Goal: Find specific page/section: Find specific page/section

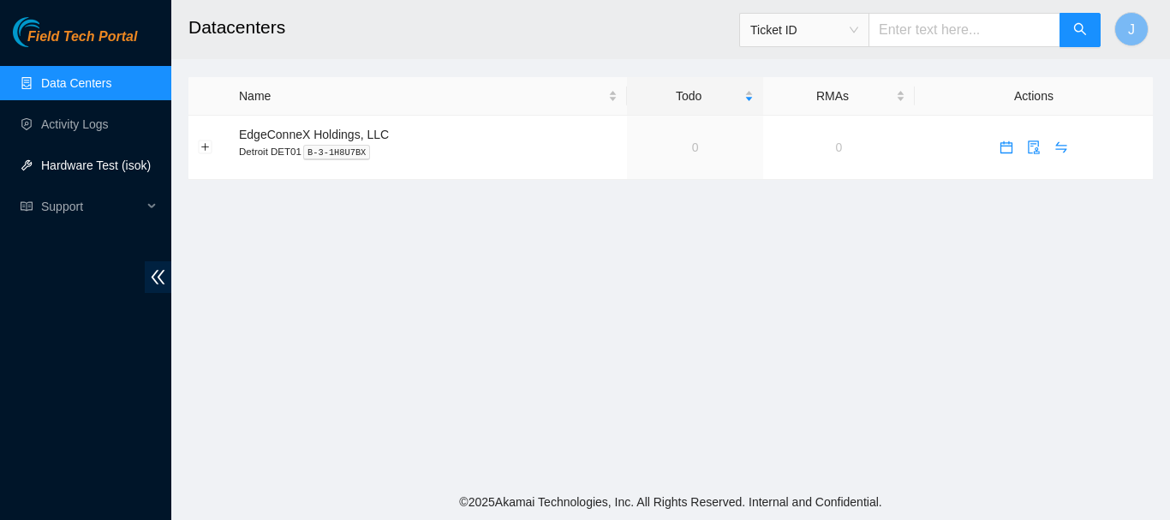
click at [88, 166] on link "Hardware Test (isok)" at bounding box center [96, 165] width 110 height 14
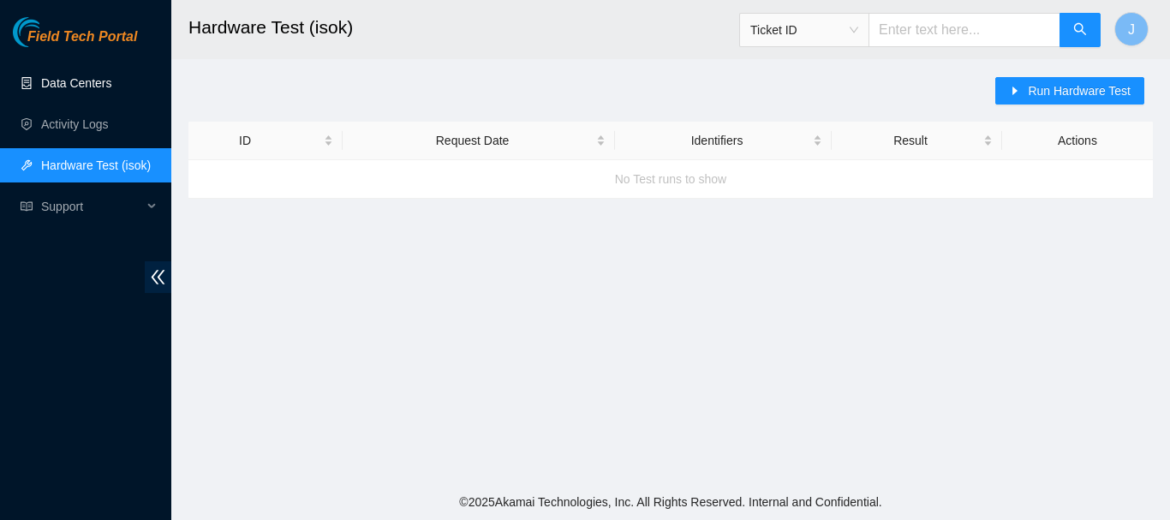
click at [75, 81] on link "Data Centers" at bounding box center [76, 83] width 70 height 14
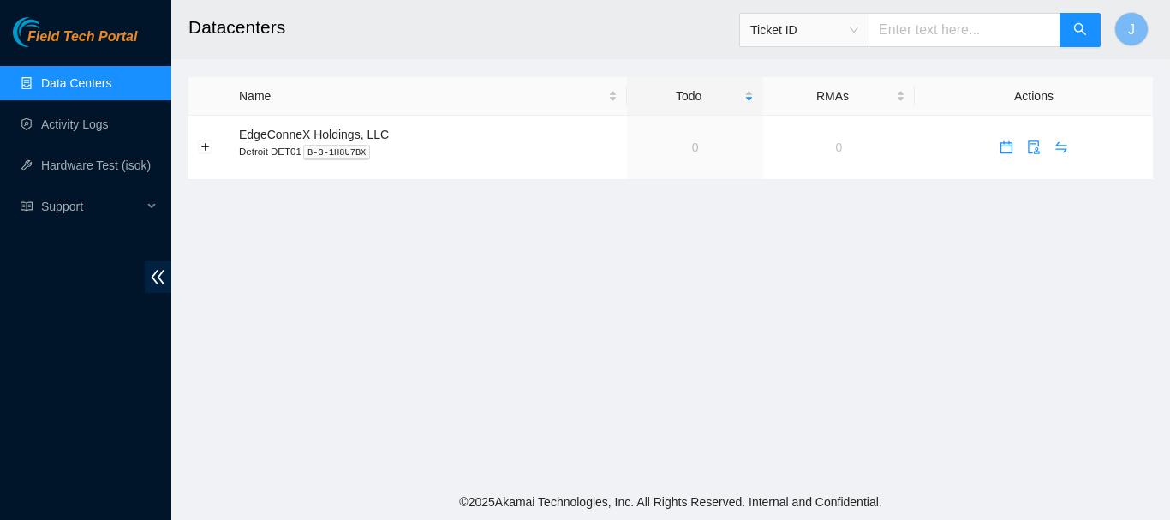
click at [75, 81] on link "Data Centers" at bounding box center [76, 83] width 70 height 14
click at [81, 125] on link "Activity Logs" at bounding box center [75, 124] width 68 height 14
click at [75, 125] on link "Activity Logs" at bounding box center [75, 124] width 68 height 14
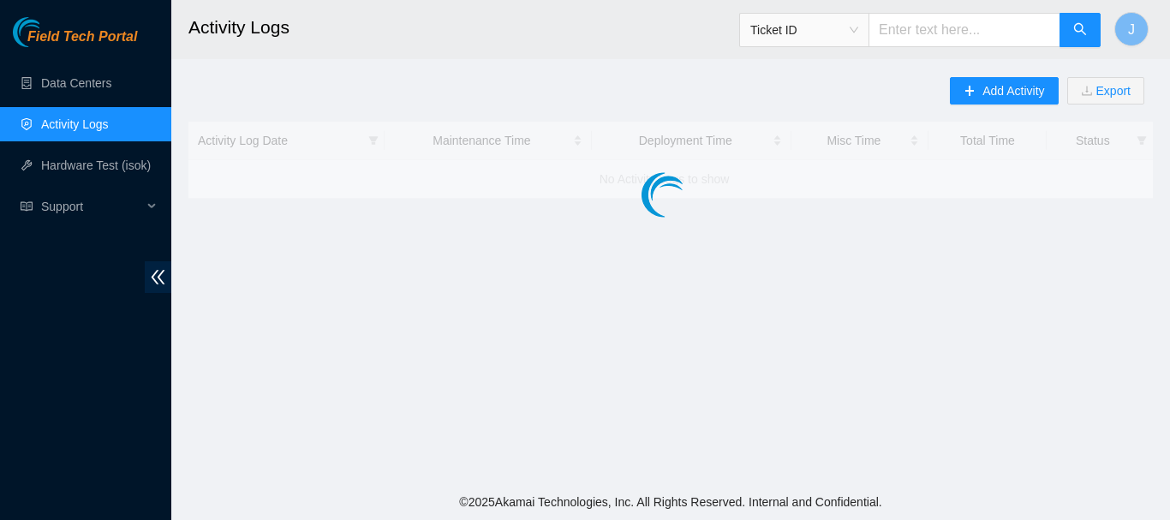
click at [75, 125] on link "Activity Logs" at bounding box center [75, 124] width 68 height 14
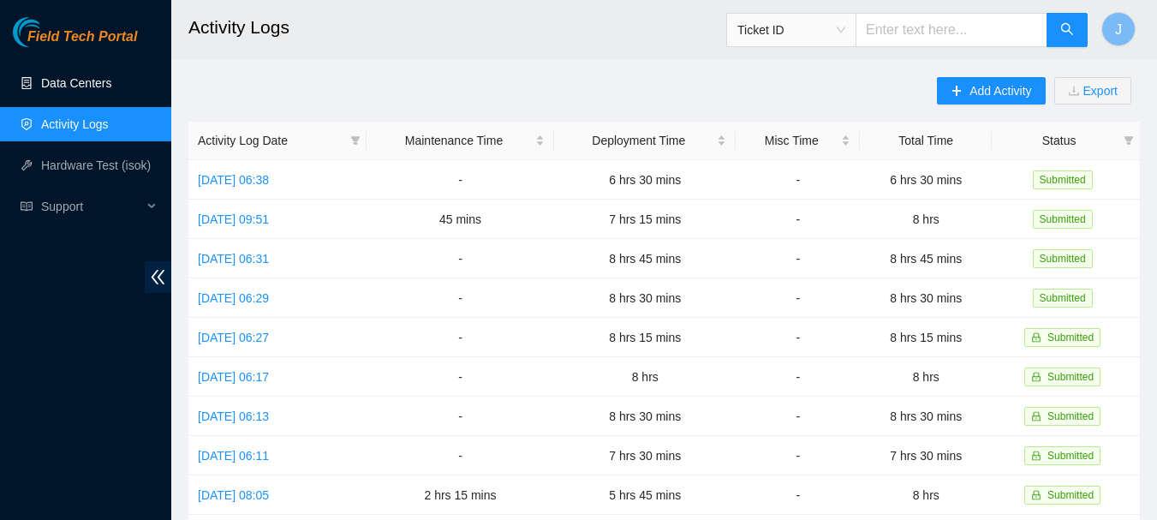
click at [79, 80] on link "Data Centers" at bounding box center [76, 83] width 70 height 14
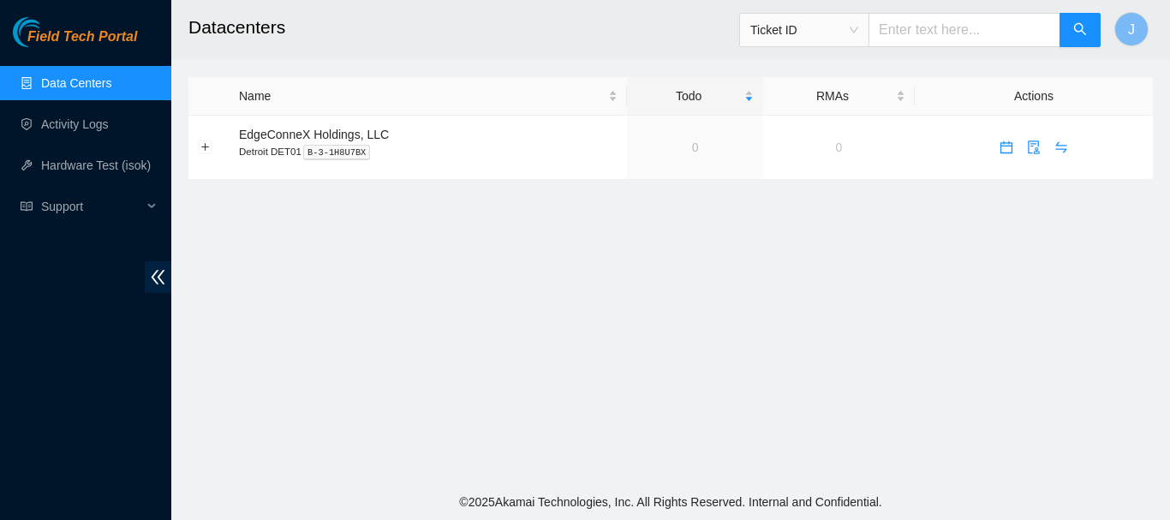
click at [79, 80] on link "Data Centers" at bounding box center [76, 83] width 70 height 14
